Goal: Transaction & Acquisition: Book appointment/travel/reservation

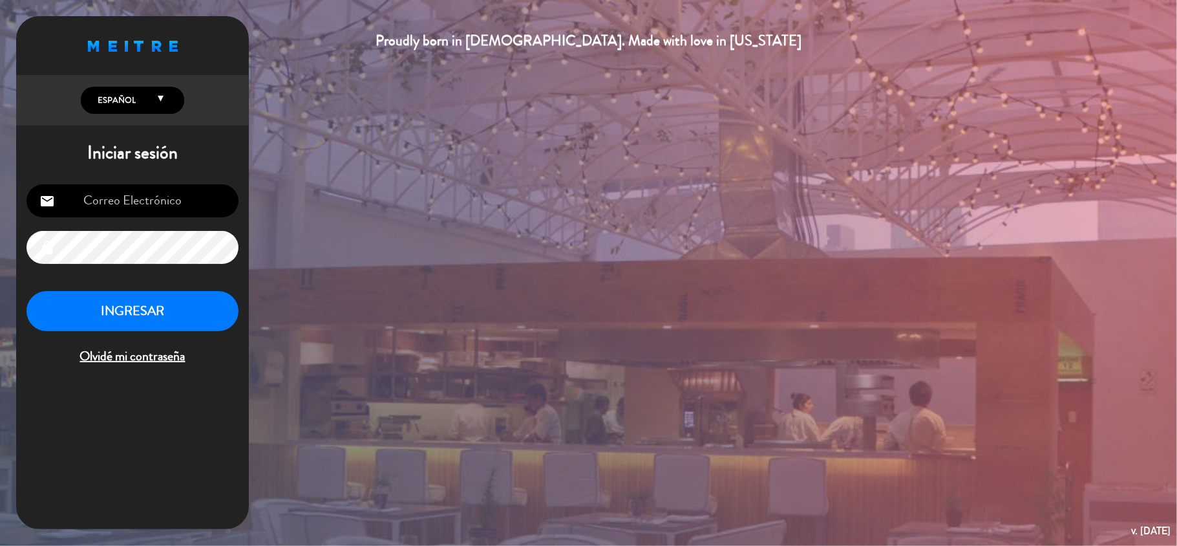
type input "[EMAIL_ADDRESS][PERSON_NAME][DOMAIN_NAME]"
click at [137, 314] on button "INGRESAR" at bounding box center [133, 311] width 212 height 41
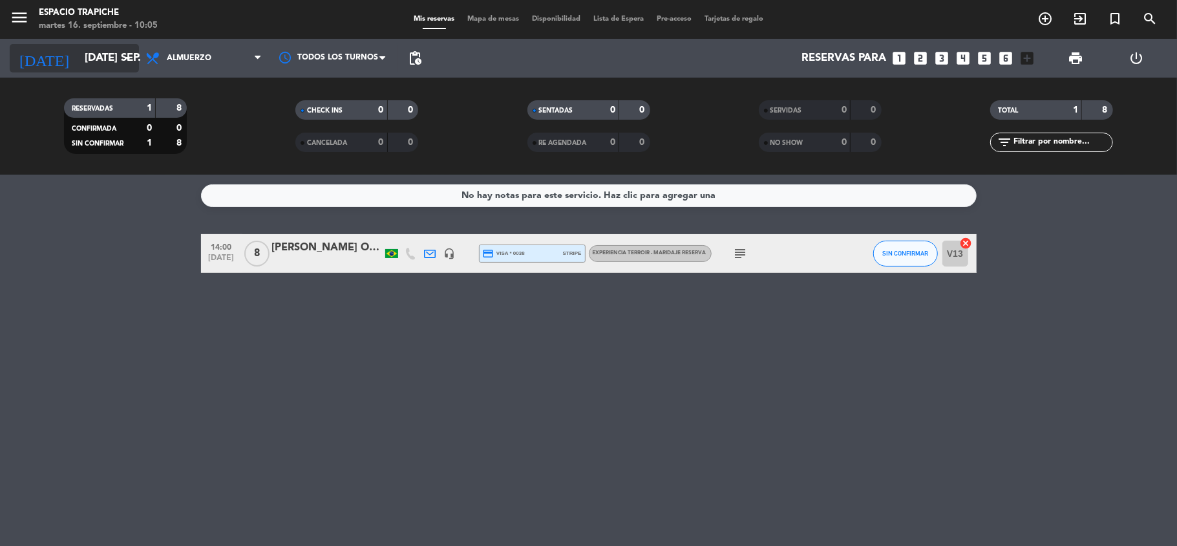
click at [124, 57] on icon "arrow_drop_down" at bounding box center [128, 58] width 16 height 16
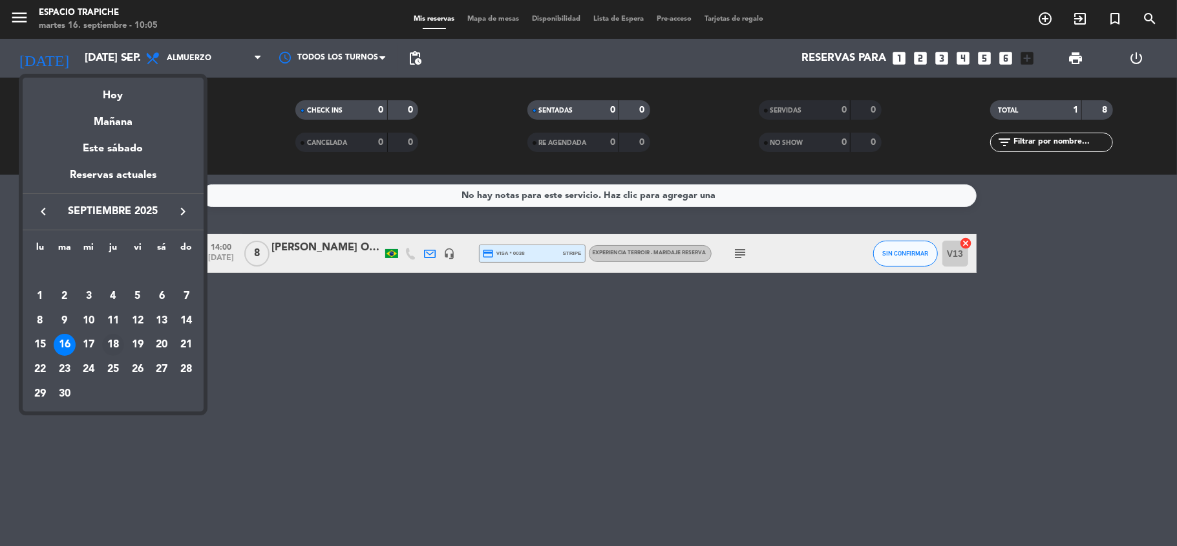
click at [112, 339] on div "18" at bounding box center [113, 345] width 22 height 22
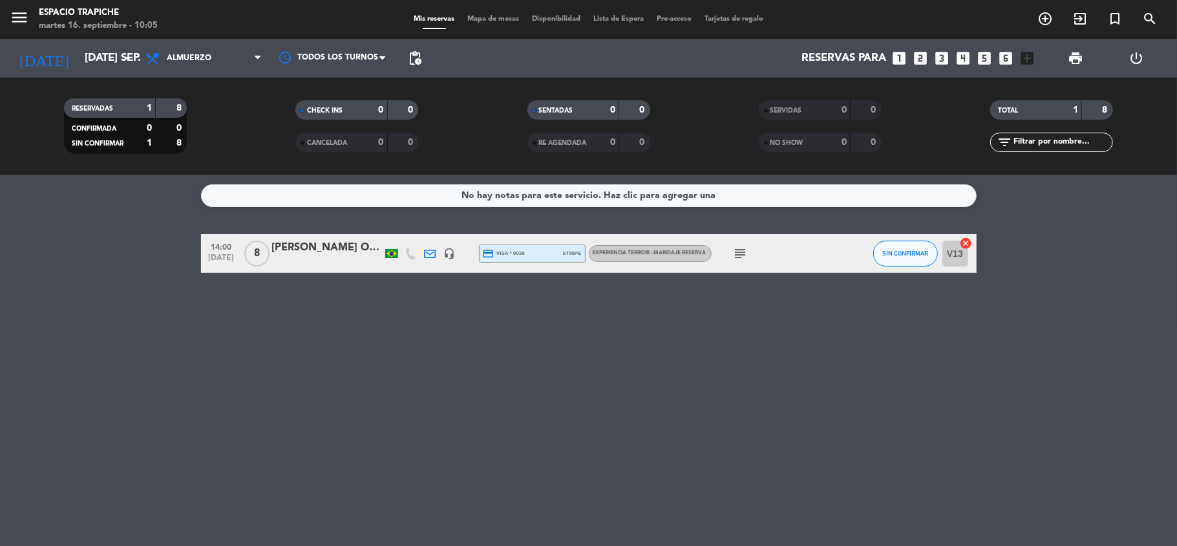
type input "[DEMOGRAPHIC_DATA] [DATE]"
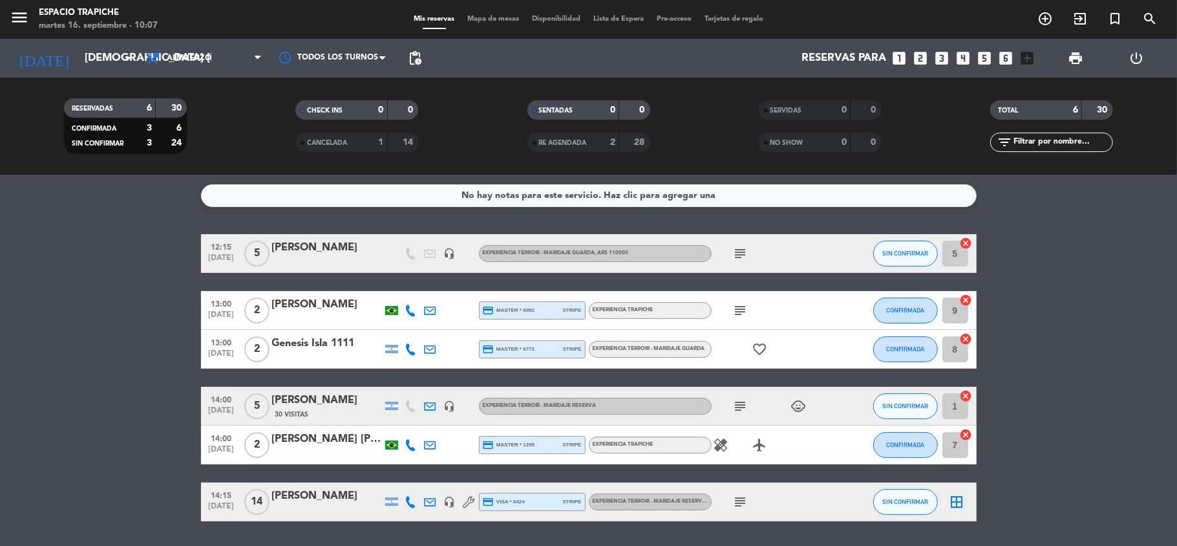
click at [1003, 62] on icon "looks_6" at bounding box center [1006, 58] width 17 height 17
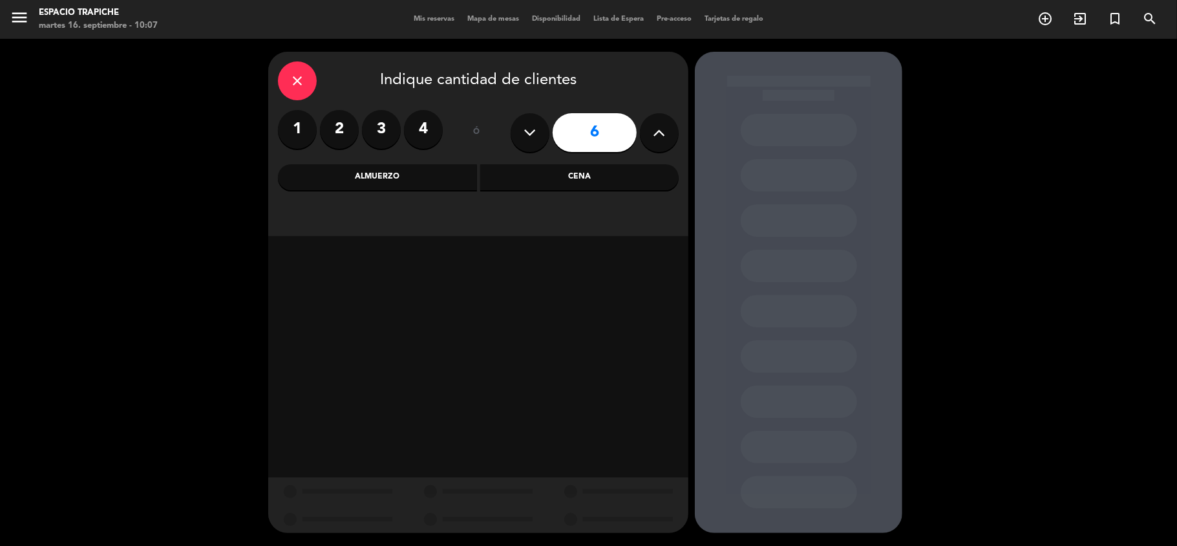
click at [388, 164] on div "Almuerzo" at bounding box center [377, 177] width 199 height 26
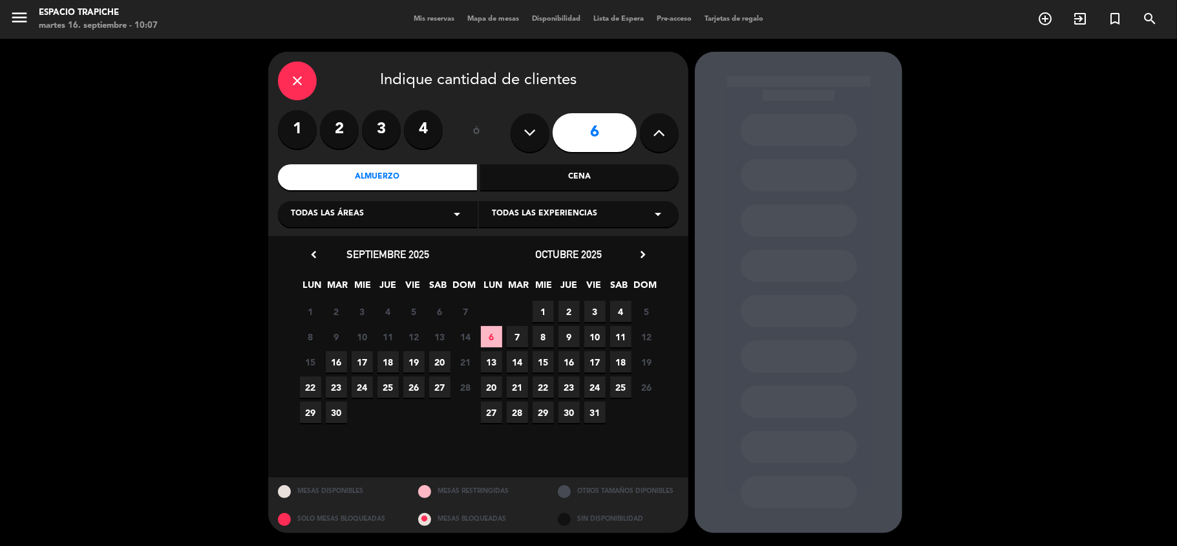
click at [389, 360] on span "18" at bounding box center [388, 361] width 21 height 21
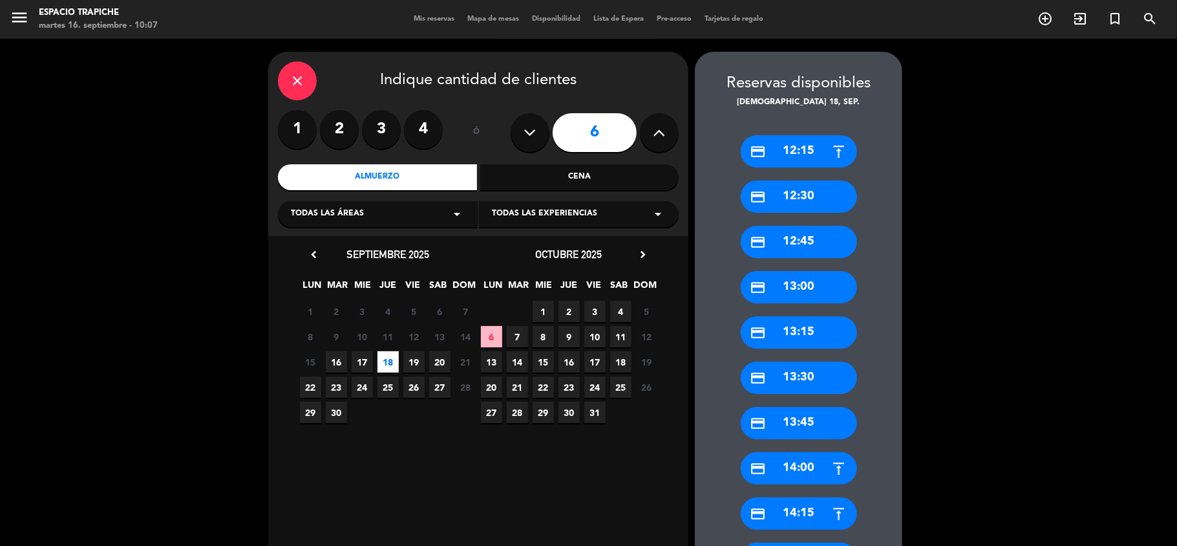
click at [780, 373] on div "credit_card 13:30" at bounding box center [799, 377] width 116 height 32
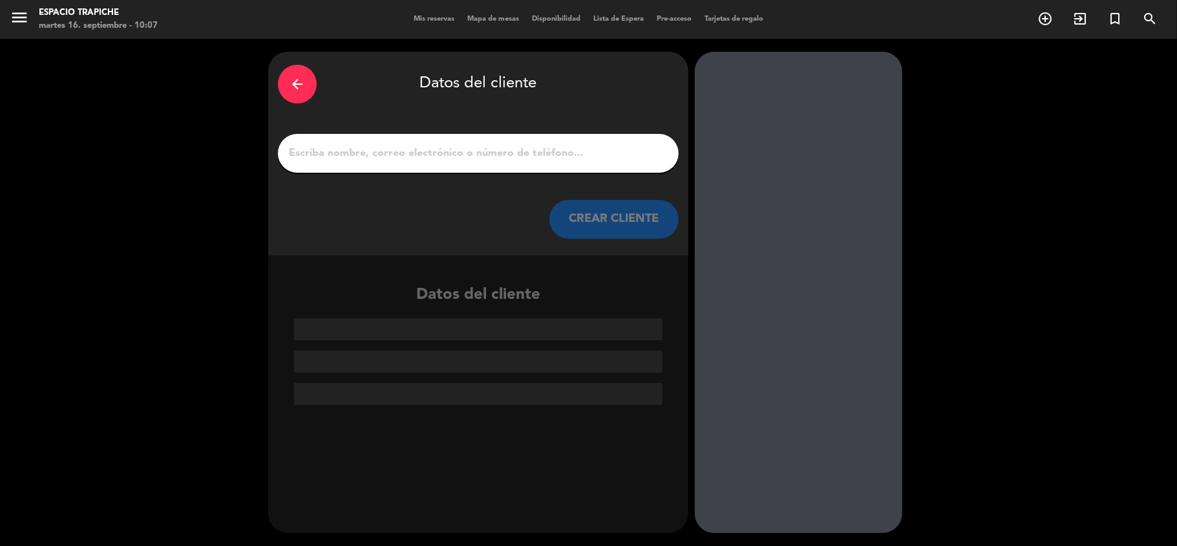
click at [389, 153] on input "1" at bounding box center [478, 153] width 381 height 18
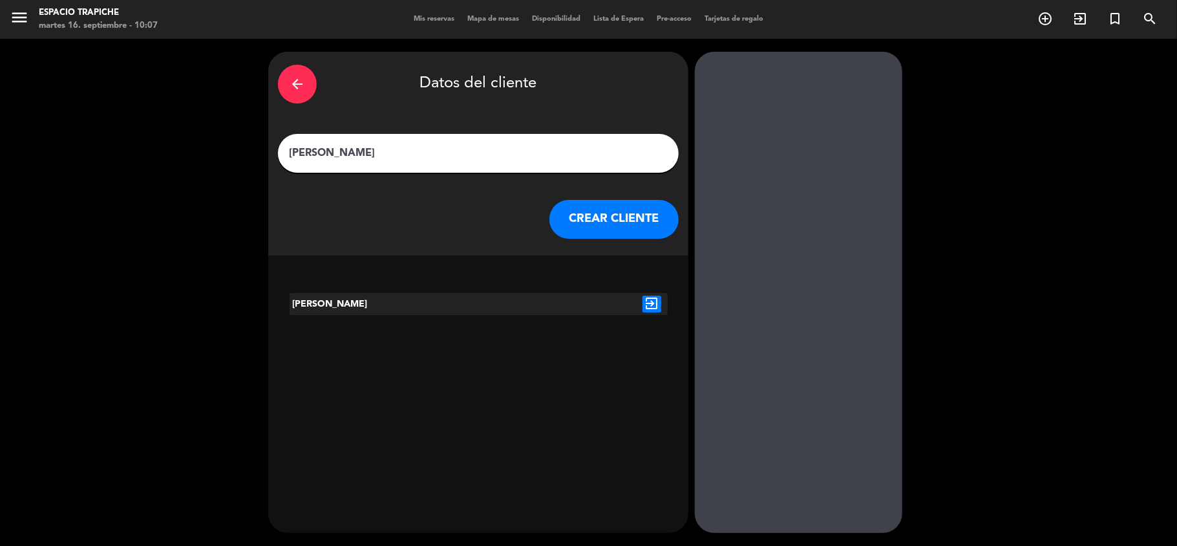
type input "[PERSON_NAME]"
click at [640, 213] on button "CREAR CLIENTE" at bounding box center [614, 219] width 129 height 39
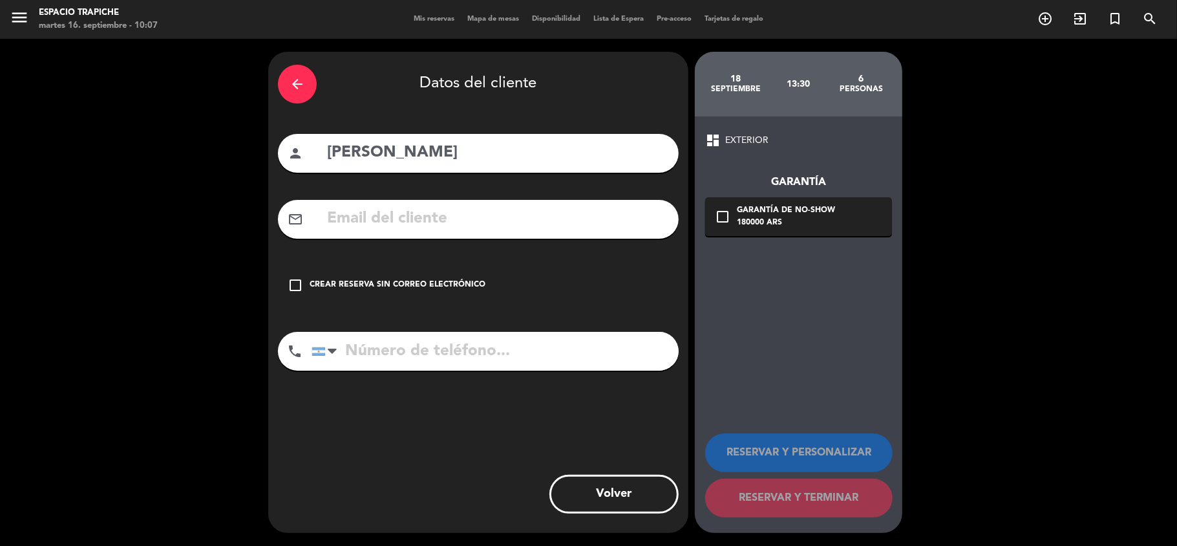
click at [423, 279] on div "Crear reserva sin correo electrónico" at bounding box center [398, 285] width 176 height 13
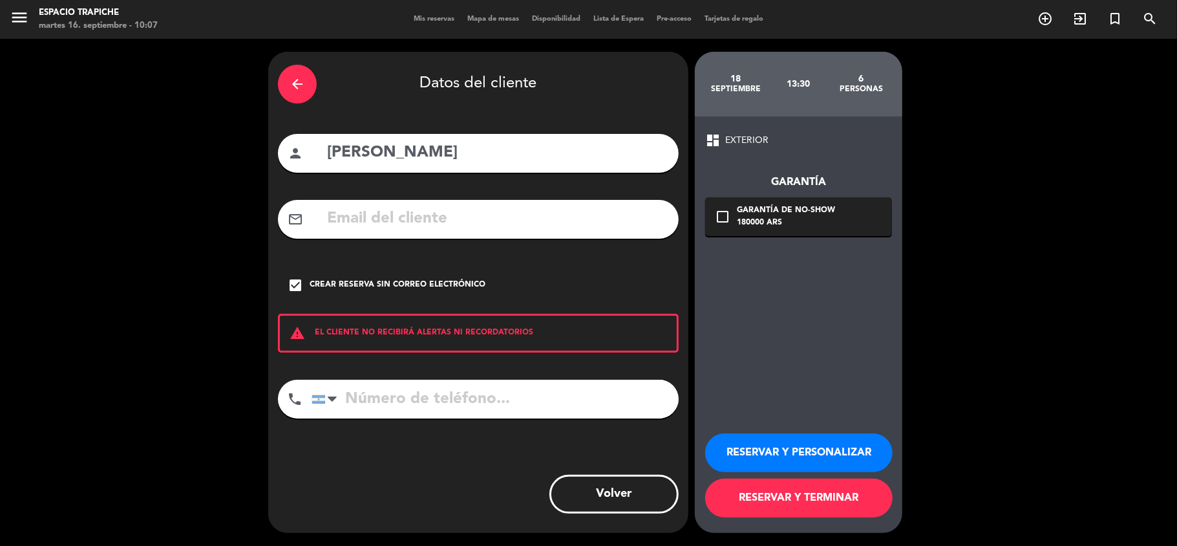
click at [790, 450] on button "RESERVAR Y PERSONALIZAR" at bounding box center [799, 452] width 188 height 39
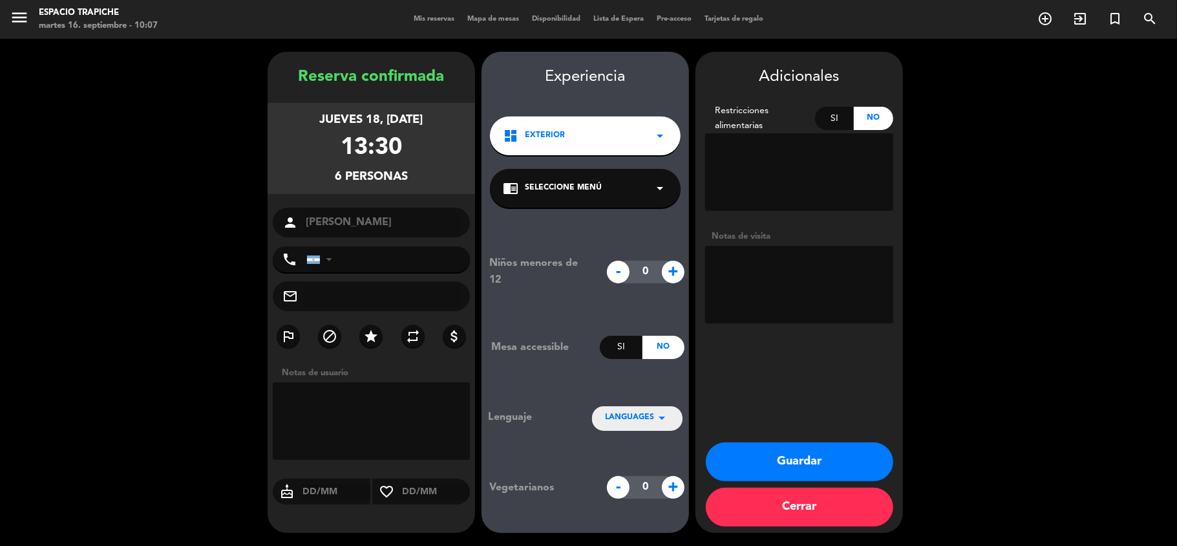
click at [810, 280] on textarea at bounding box center [799, 285] width 188 height 78
type textarea "Pidio [PERSON_NAME], upgrade cortesia, VIP, intendente"
click at [786, 468] on button "Guardar" at bounding box center [800, 461] width 188 height 39
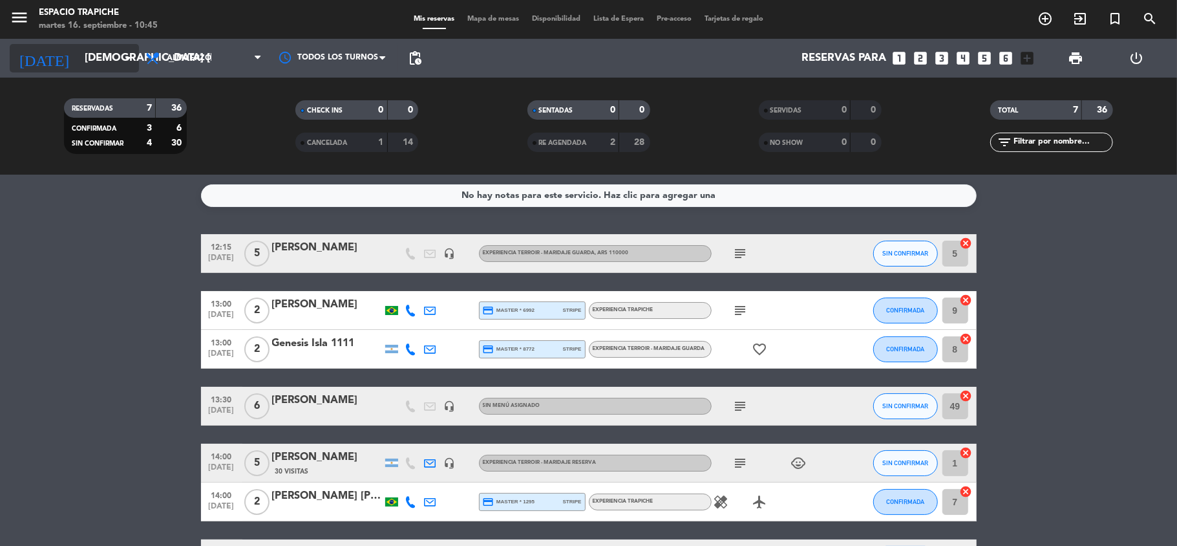
click at [118, 66] on input "[DEMOGRAPHIC_DATA] [DATE]" at bounding box center [148, 58] width 140 height 25
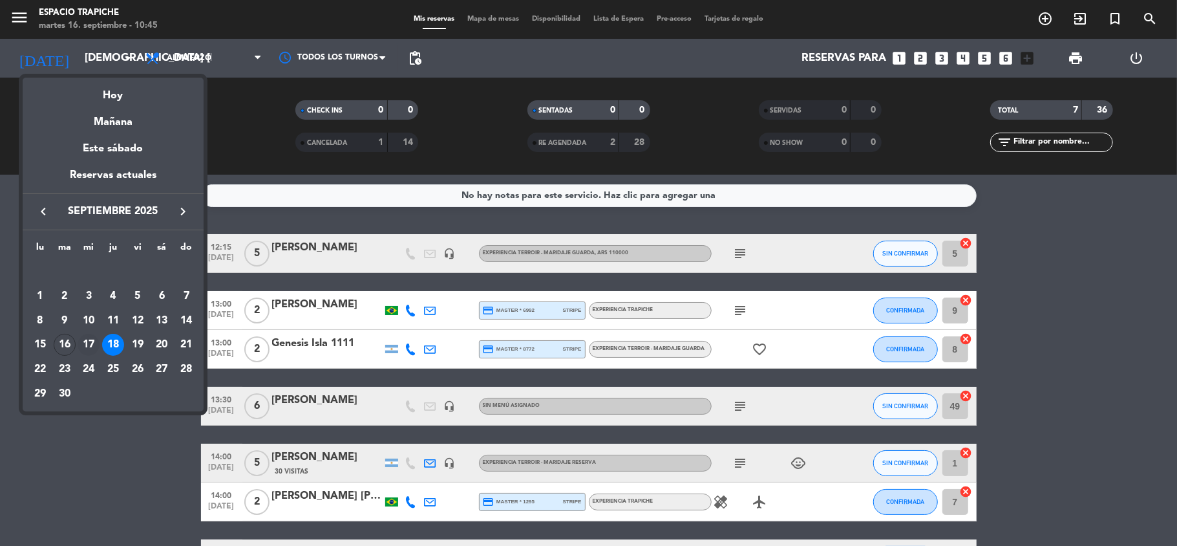
click at [83, 342] on div "17" at bounding box center [89, 345] width 22 height 22
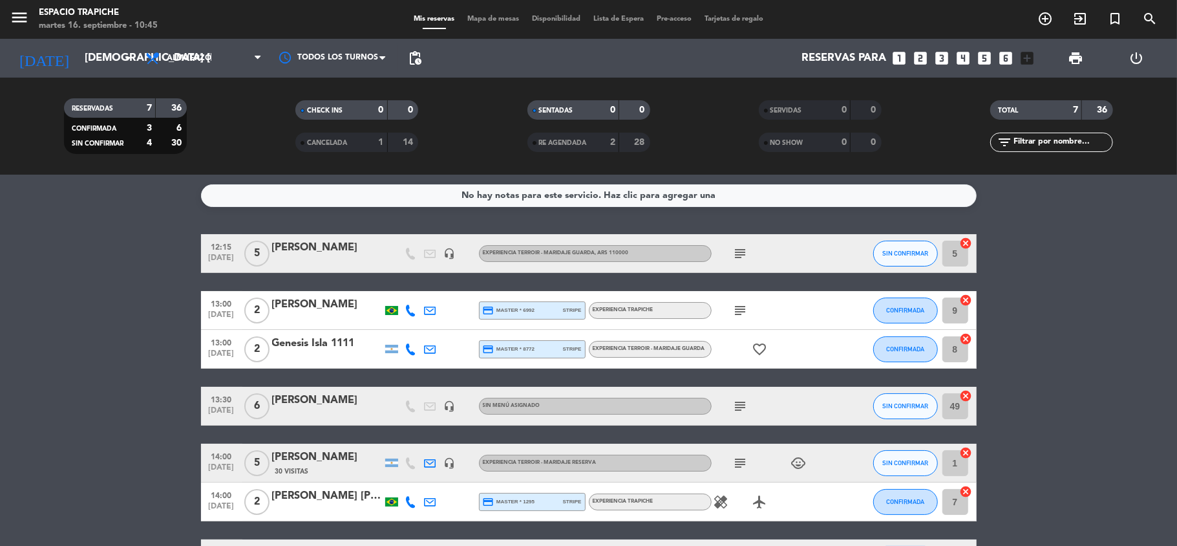
type input "mié. [DATE]"
